Goal: Task Accomplishment & Management: Manage account settings

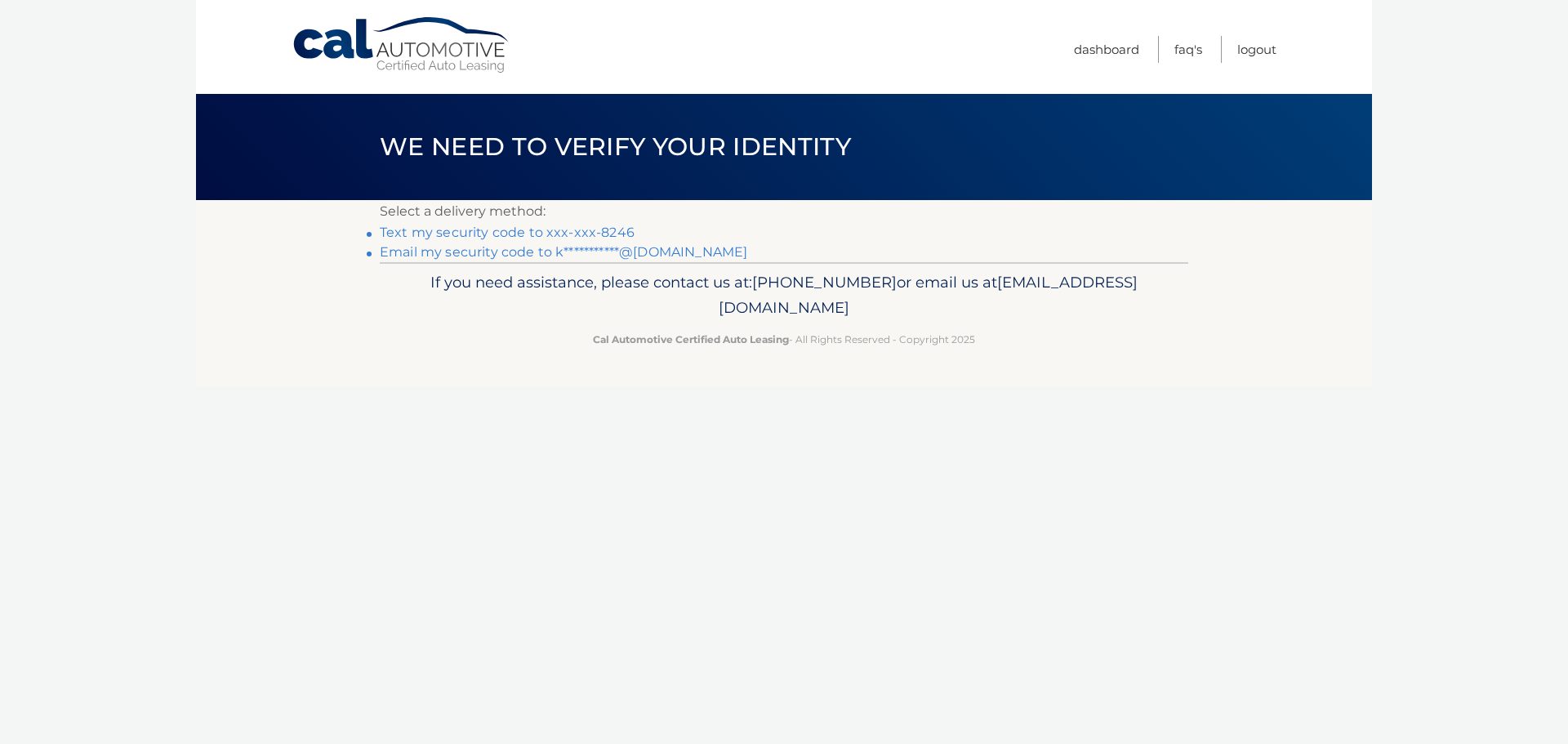
click at [543, 230] on link "Text my security code to xxx-xxx-8246" at bounding box center [507, 232] width 254 height 15
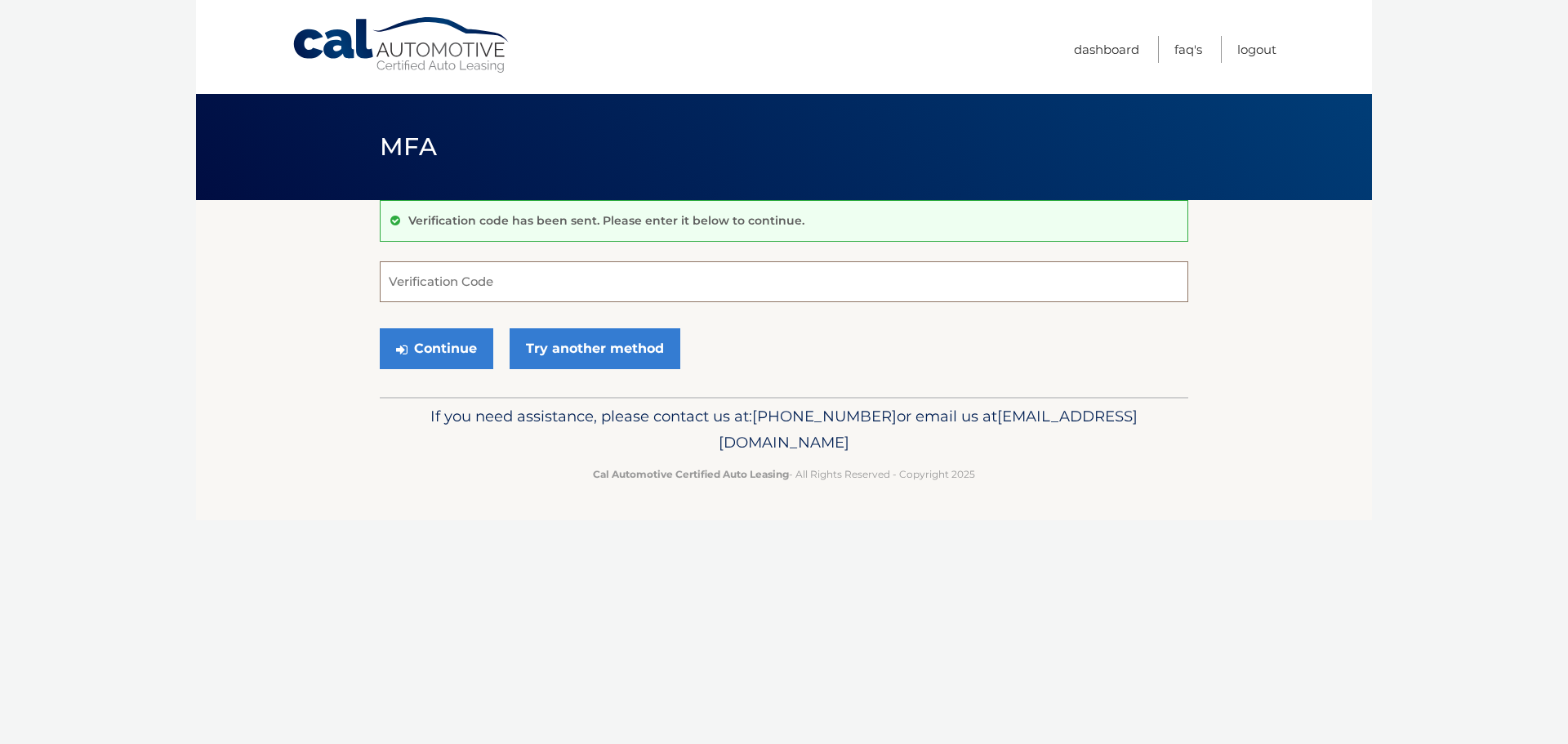
click at [550, 290] on input "Verification Code" at bounding box center [784, 281] width 808 height 41
type input "798979"
click at [380, 328] on button "Continue" at bounding box center [436, 348] width 114 height 41
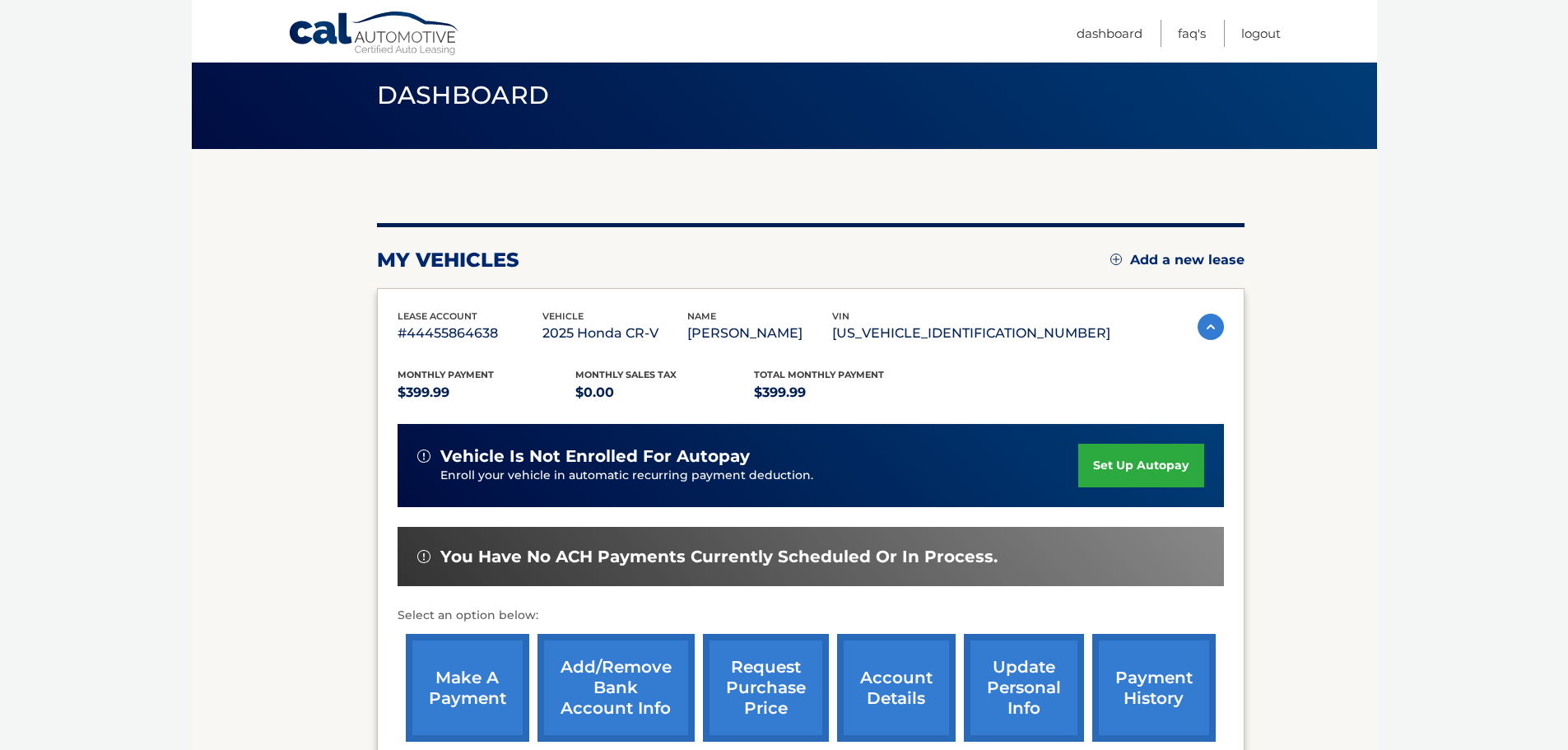
scroll to position [248, 0]
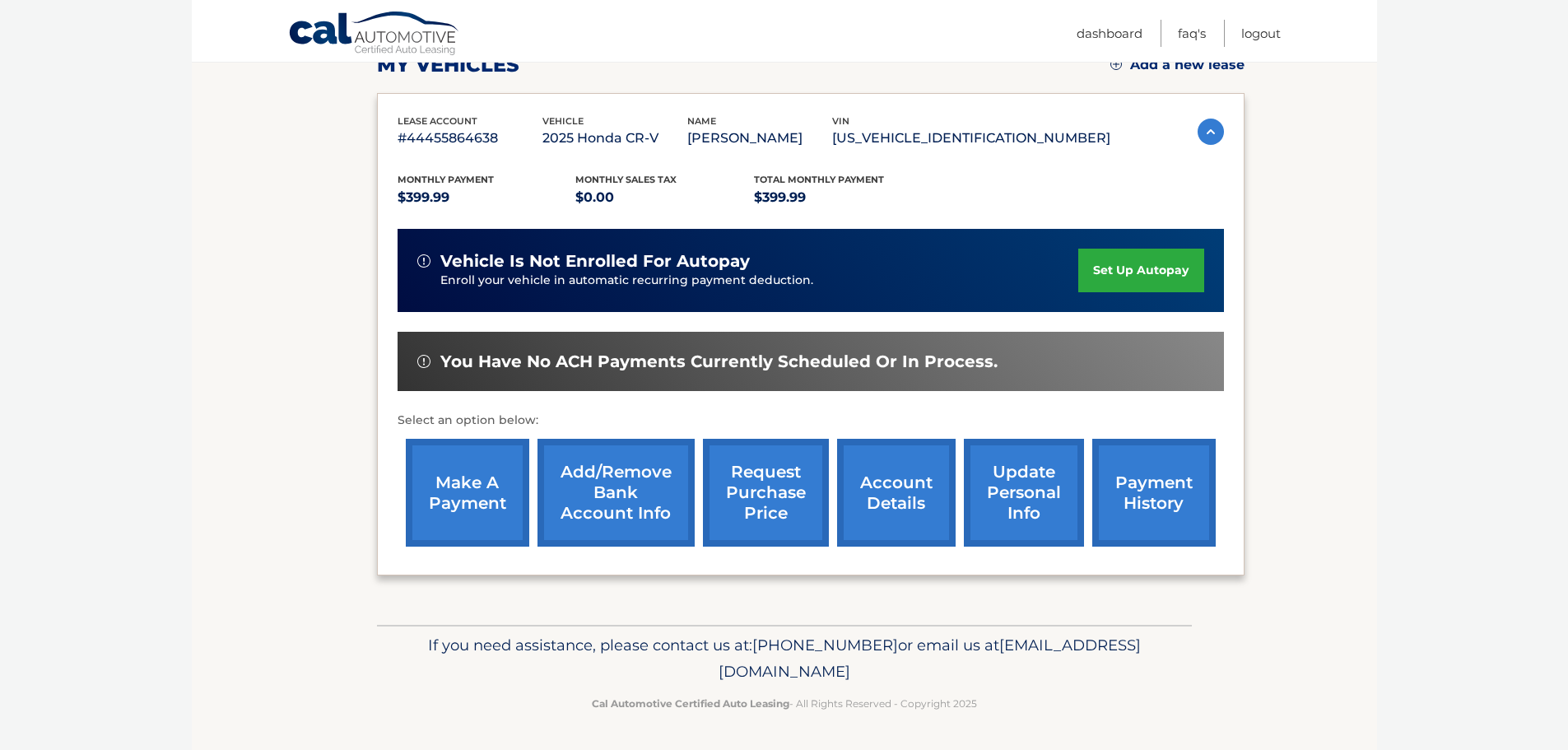
click at [464, 510] on link "make a payment" at bounding box center [467, 493] width 123 height 108
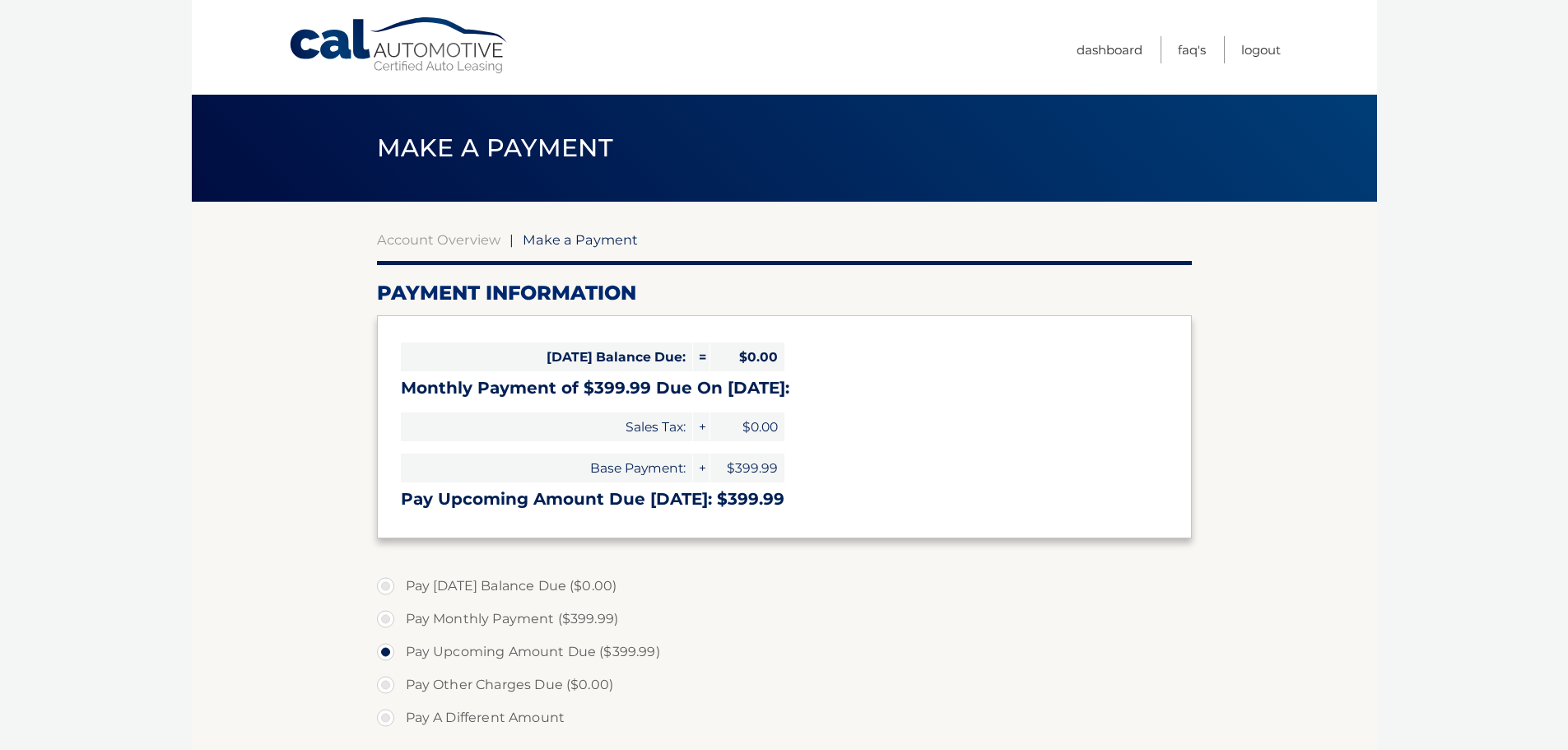
select select "ZmNiZGQwZDUtYzA2ZC00OTU0LTk3ZjgtYzBlMWJmNzlkOThl"
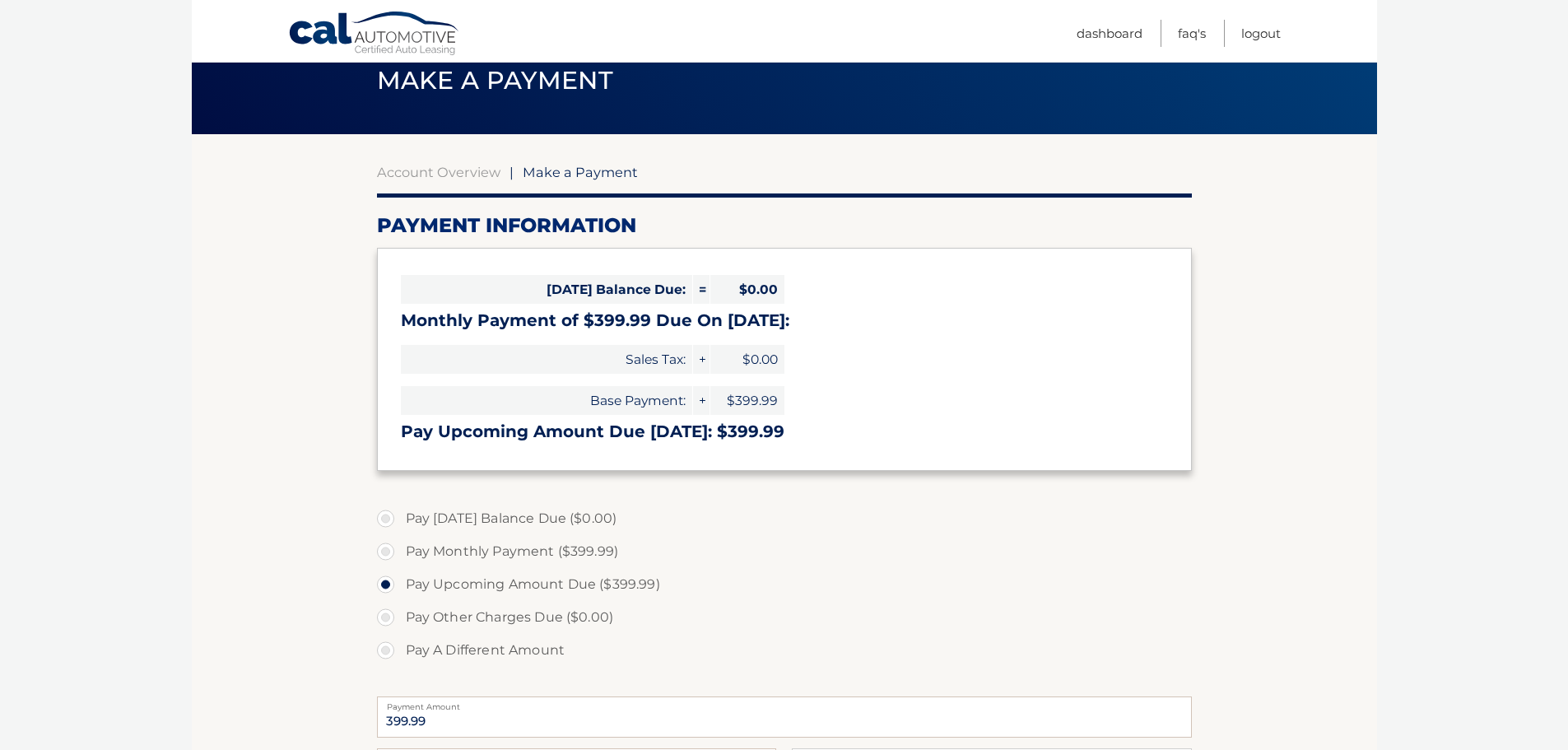
scroll to position [165, 0]
